Goal: Navigation & Orientation: Find specific page/section

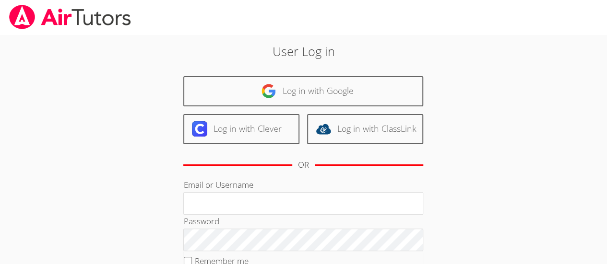
type input "[EMAIL_ADDRESS][DOMAIN_NAME]"
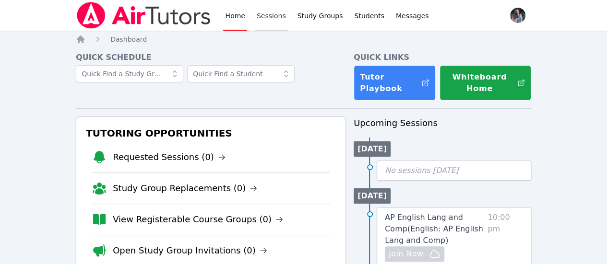
click at [265, 24] on link "Sessions" at bounding box center [271, 15] width 33 height 31
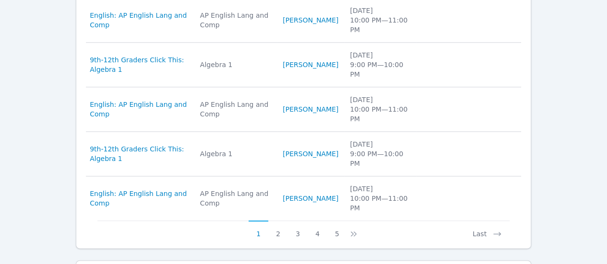
scroll to position [508, 0]
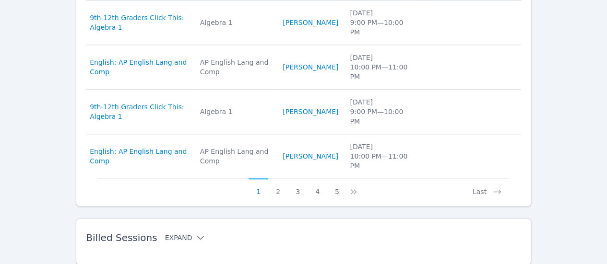
click at [171, 233] on button "Expand" at bounding box center [185, 238] width 41 height 10
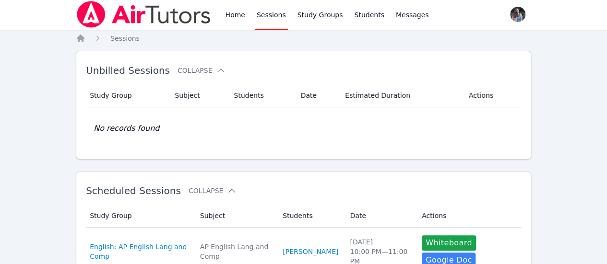
scroll to position [0, 0]
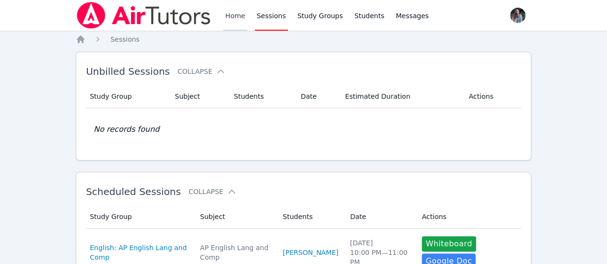
click at [239, 8] on link "Home" at bounding box center [235, 15] width 24 height 31
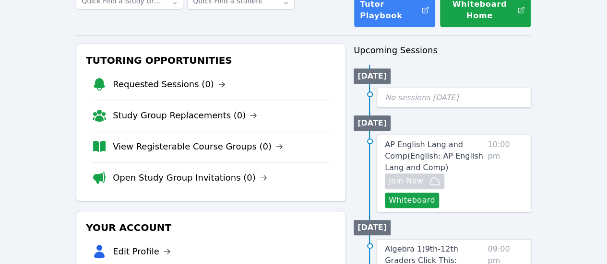
scroll to position [73, 0]
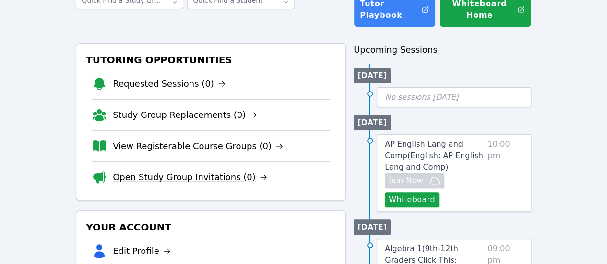
click at [219, 175] on link "Open Study Group Invitations (0)" at bounding box center [190, 177] width 155 height 13
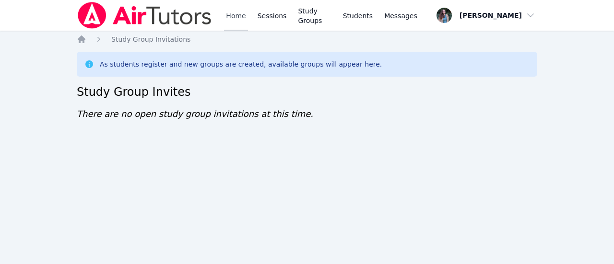
click at [240, 15] on link "Home" at bounding box center [236, 15] width 24 height 31
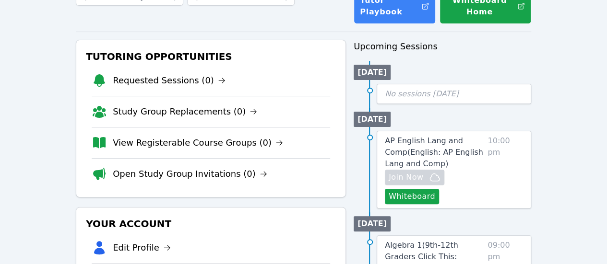
scroll to position [50, 0]
